Goal: Task Accomplishment & Management: Use online tool/utility

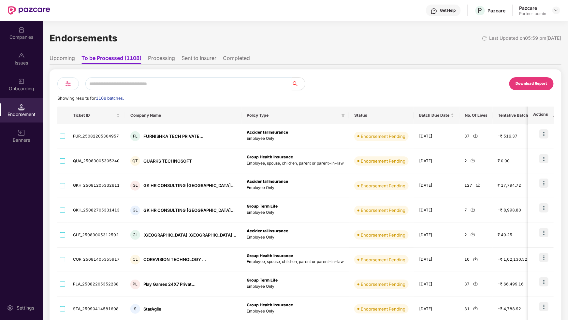
click at [64, 84] on div at bounding box center [68, 83] width 22 height 13
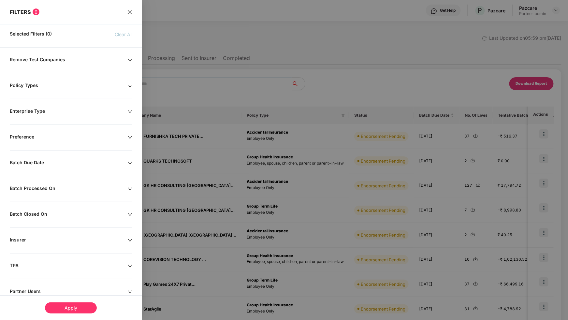
click at [54, 64] on div "Remove Test Companies" at bounding box center [69, 60] width 118 height 7
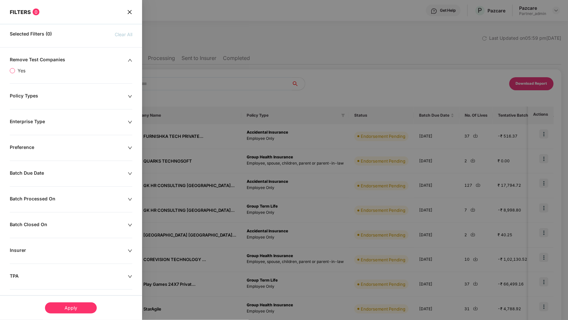
click at [16, 73] on span "Yes" at bounding box center [21, 70] width 13 height 7
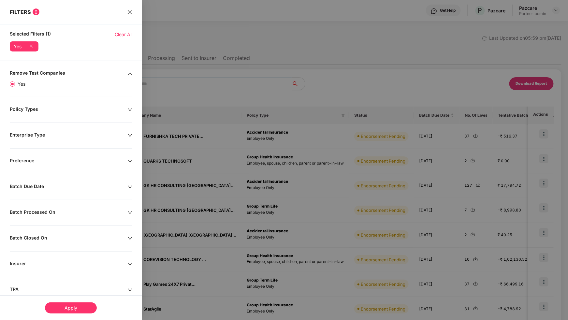
click at [81, 311] on div "Apply" at bounding box center [71, 308] width 52 height 11
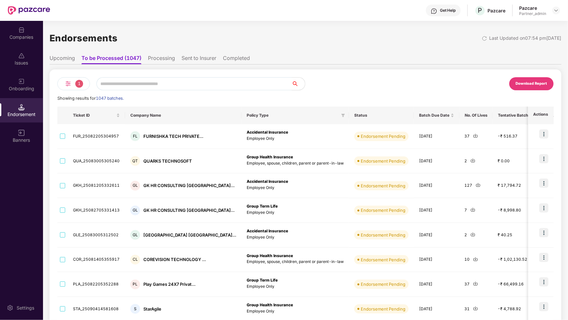
click at [70, 80] on img at bounding box center [68, 84] width 8 height 8
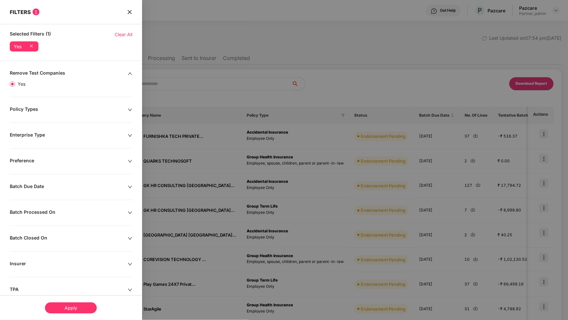
click at [103, 188] on div "Batch Due Date" at bounding box center [69, 187] width 118 height 7
click at [127, 12] on icon "close" at bounding box center [129, 11] width 5 height 5
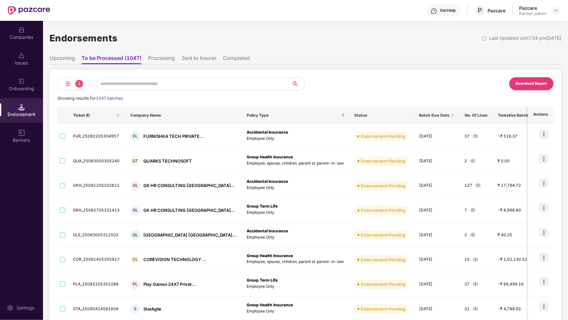
click at [33, 45] on div "Companies" at bounding box center [21, 33] width 43 height 24
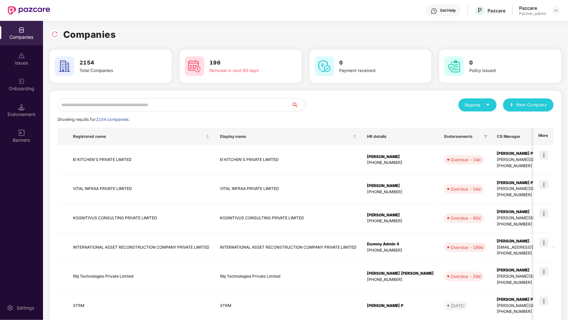
click at [475, 102] on div "Reports" at bounding box center [477, 105] width 25 height 7
click at [481, 121] on div "Companies" at bounding box center [475, 121] width 24 height 7
click at [16, 107] on div "Endorsement" at bounding box center [21, 110] width 43 height 24
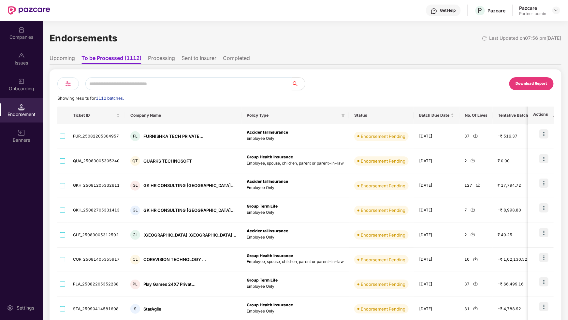
click at [68, 84] on img at bounding box center [68, 84] width 8 height 8
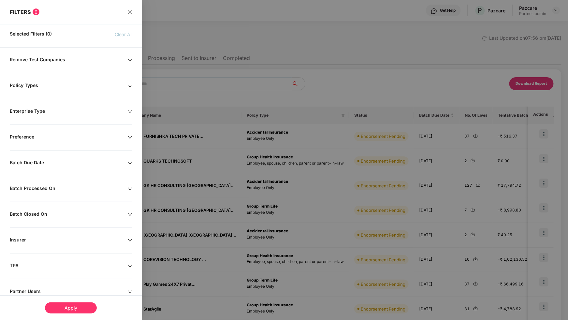
click at [98, 60] on div "Remove Test Companies" at bounding box center [69, 60] width 118 height 7
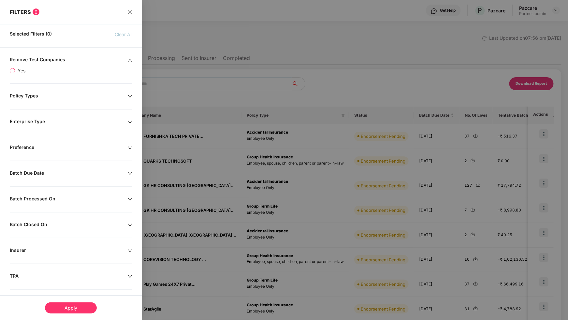
click at [20, 72] on span "Yes" at bounding box center [21, 70] width 13 height 7
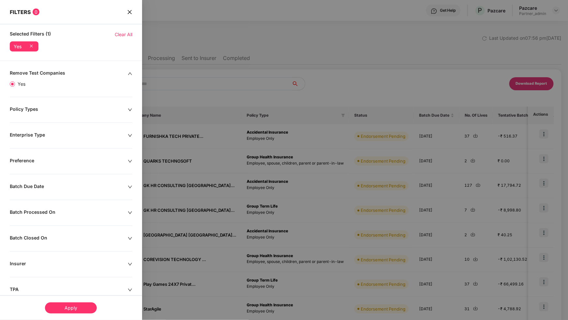
click at [68, 305] on div "Apply" at bounding box center [71, 308] width 52 height 11
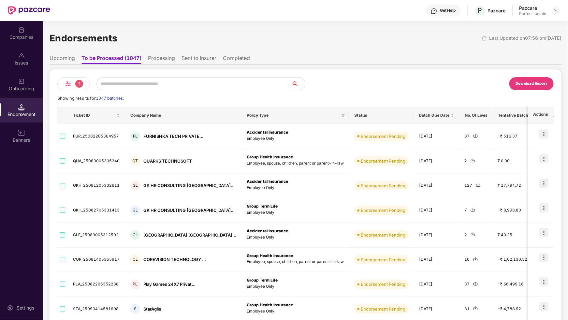
click at [77, 83] on span "1" at bounding box center [79, 84] width 8 height 8
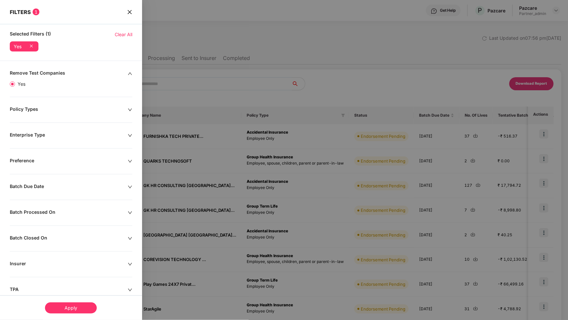
click at [73, 184] on div "Batch Due Date" at bounding box center [69, 187] width 118 height 7
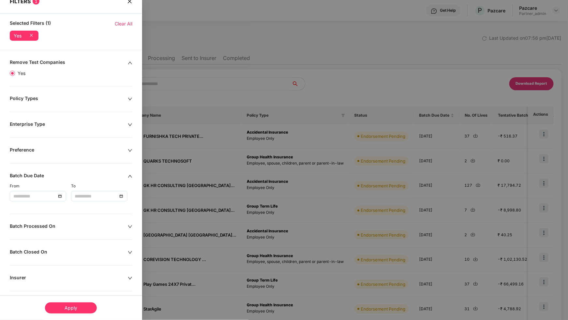
click at [53, 197] on input at bounding box center [34, 196] width 43 height 7
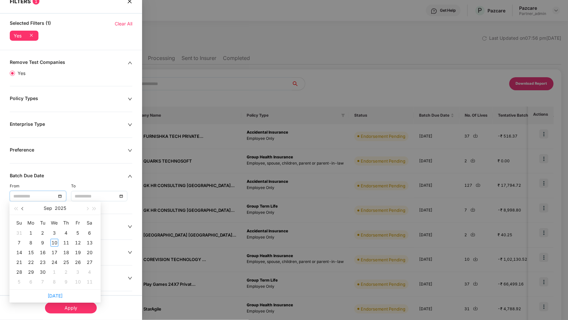
click at [25, 208] on button "button" at bounding box center [22, 208] width 7 height 13
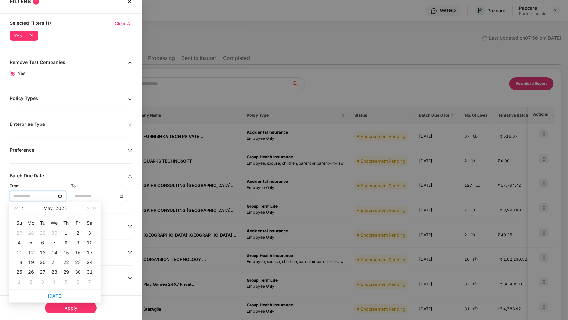
click at [25, 208] on button "button" at bounding box center [22, 208] width 7 height 13
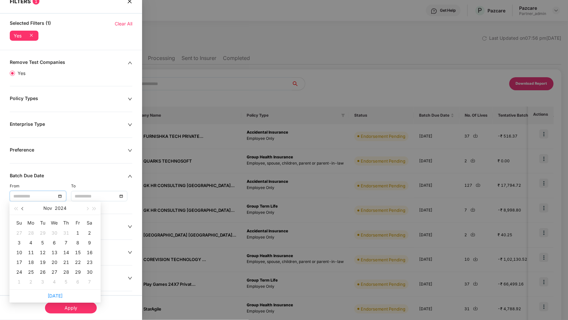
click at [25, 208] on button "button" at bounding box center [22, 208] width 7 height 13
click at [86, 209] on span "button" at bounding box center [86, 208] width 3 height 3
type input "**********"
click at [23, 208] on span "button" at bounding box center [23, 208] width 3 height 3
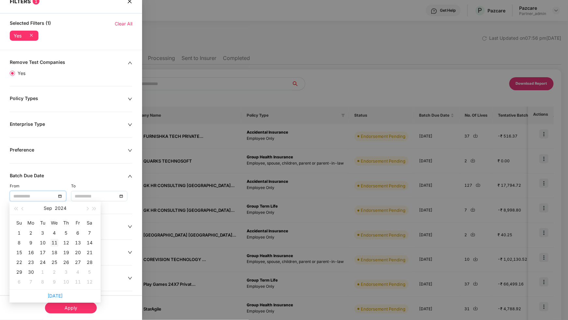
type input "**********"
click at [54, 244] on div "11" at bounding box center [55, 243] width 8 height 8
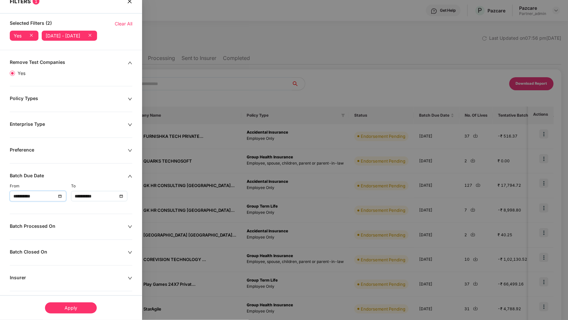
click at [102, 195] on input "**********" at bounding box center [96, 196] width 43 height 7
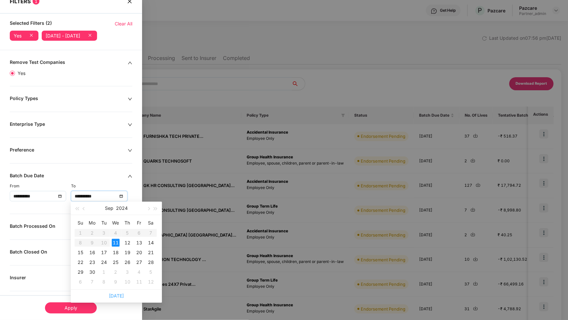
click at [115, 294] on link "Today" at bounding box center [116, 296] width 15 height 6
type input "**********"
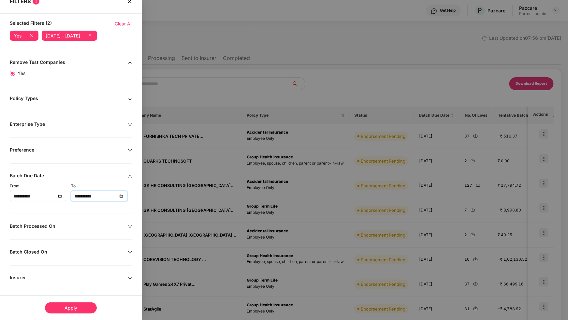
click at [74, 306] on div "Apply" at bounding box center [71, 308] width 52 height 11
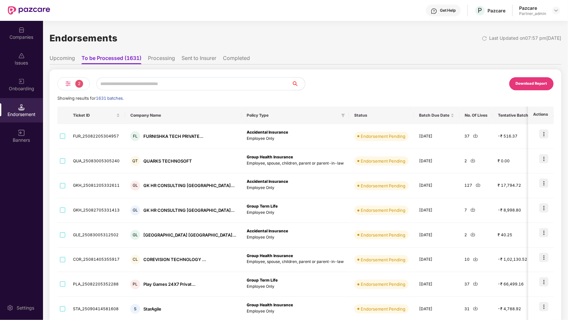
click at [544, 83] on div "Download Report" at bounding box center [531, 84] width 31 height 6
click at [25, 87] on div "Onboarding" at bounding box center [21, 88] width 43 height 7
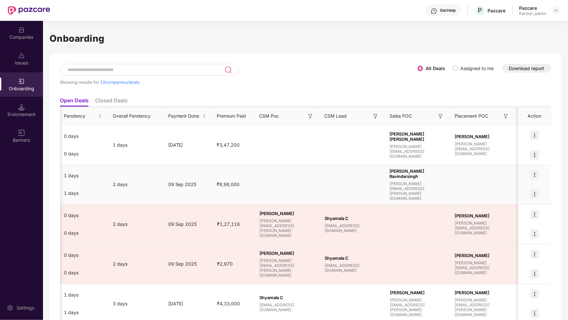
scroll to position [0, 349]
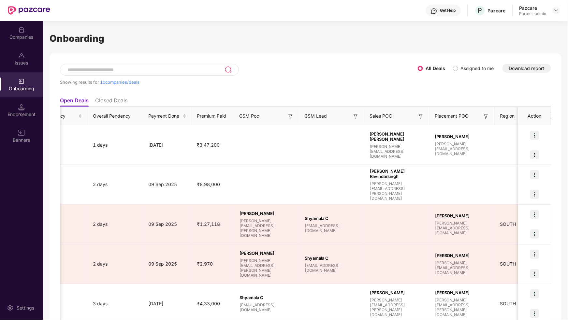
click at [420, 118] on img at bounding box center [421, 116] width 7 height 7
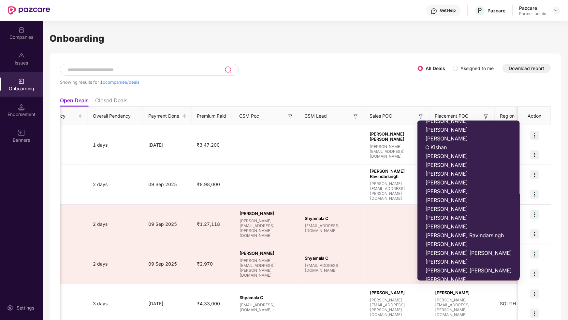
scroll to position [0, 0]
click at [446, 85] on div "Showing results for 10 companies/deals All Deals Assigned to me Download report" at bounding box center [305, 79] width 491 height 30
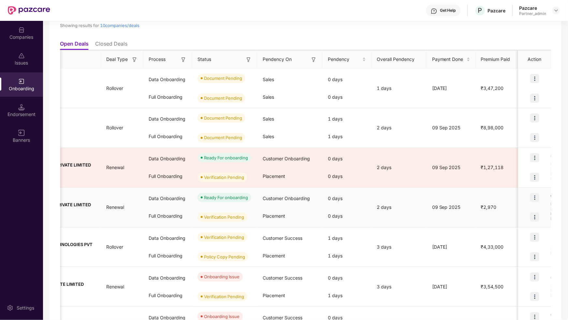
scroll to position [0, 38]
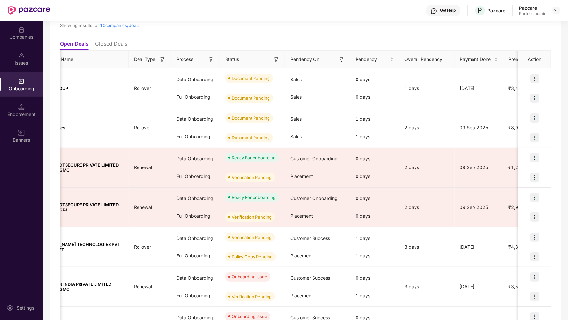
click at [162, 59] on img at bounding box center [162, 59] width 7 height 7
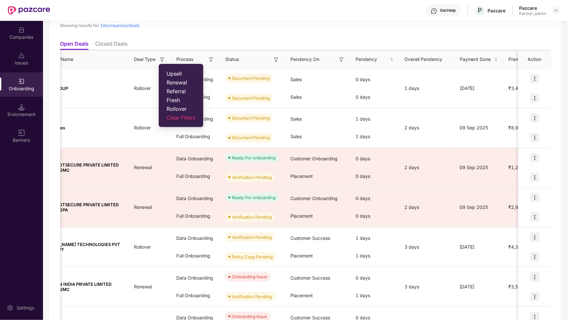
click at [182, 39] on ul "Open Deals Closed Deals" at bounding box center [305, 43] width 491 height 13
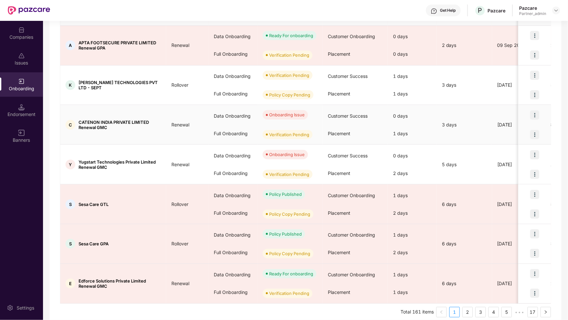
scroll to position [226, 0]
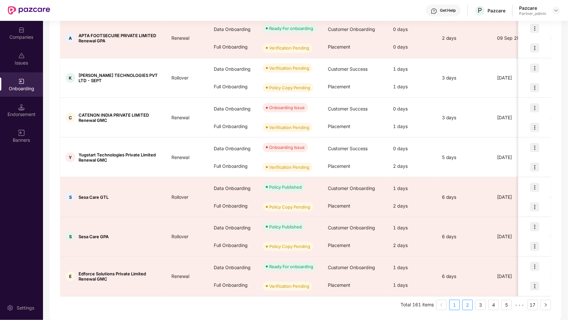
click at [465, 306] on link "2" at bounding box center [468, 305] width 10 height 10
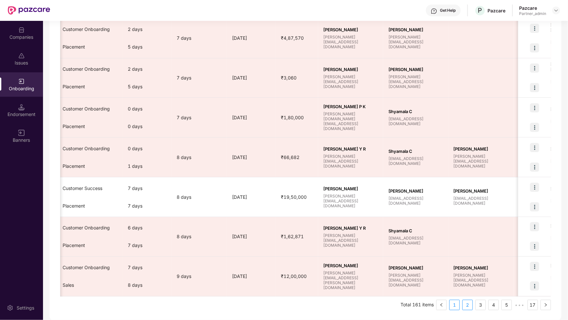
click at [452, 302] on link "1" at bounding box center [455, 305] width 10 height 10
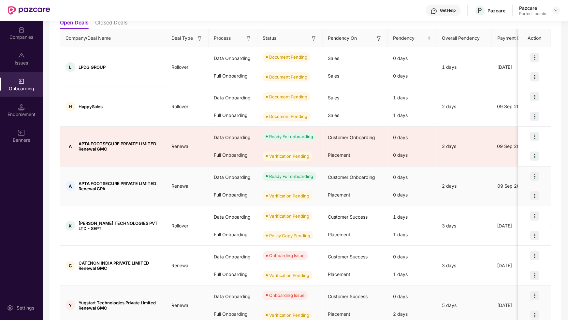
scroll to position [0, 0]
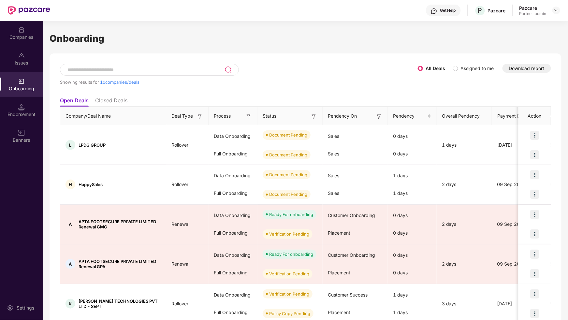
click at [124, 67] on input at bounding box center [146, 70] width 158 height 6
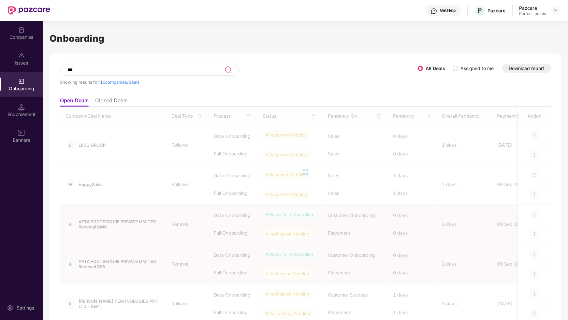
type input "****"
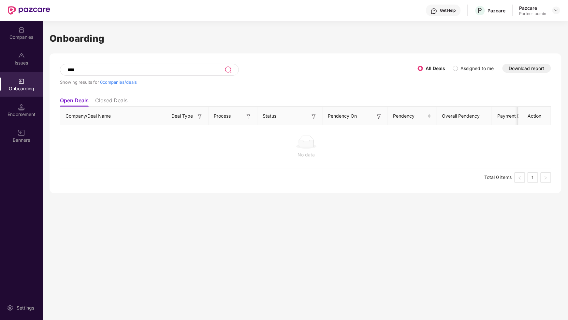
click at [174, 71] on input "****" at bounding box center [146, 70] width 158 height 6
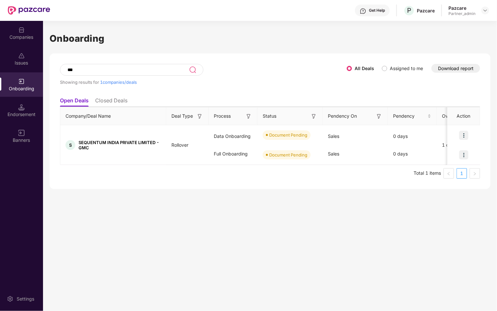
type input "****"
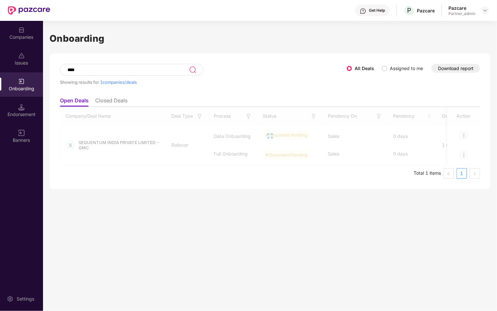
click at [29, 111] on div "Endorsement" at bounding box center [21, 114] width 43 height 7
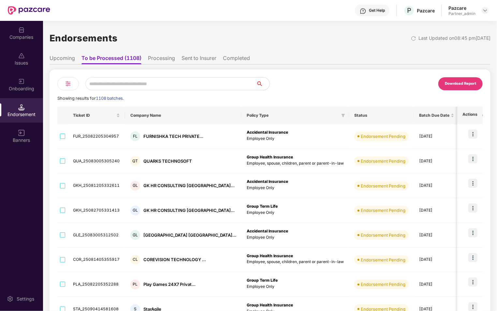
click at [127, 83] on input "text" at bounding box center [170, 83] width 171 height 13
type input "****"
type input "*****"
